Goal: Check status: Check status

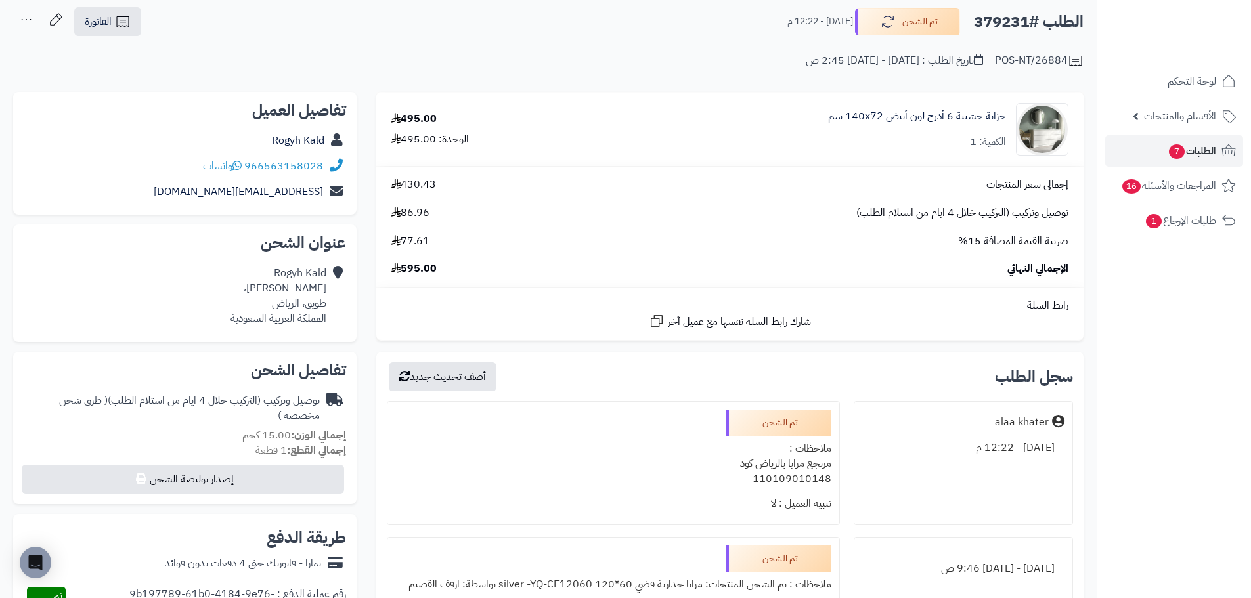
scroll to position [66, 0]
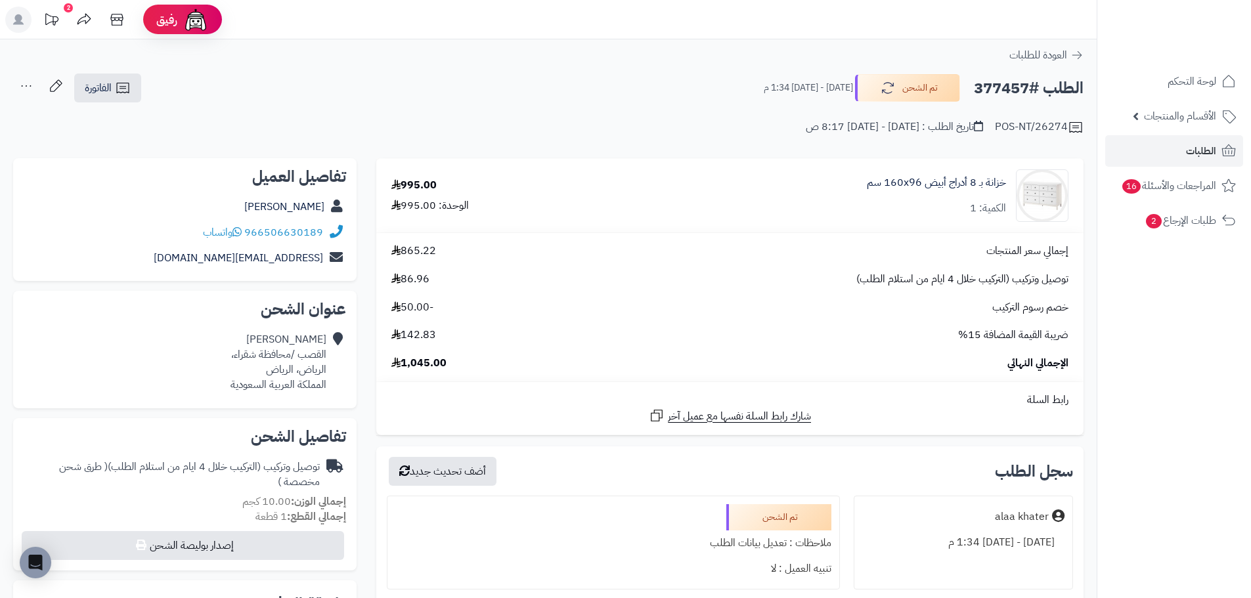
click at [1011, 89] on h2 "الطلب #377457" at bounding box center [1029, 88] width 110 height 27
copy h2 "377457"
